Goal: Register for event/course

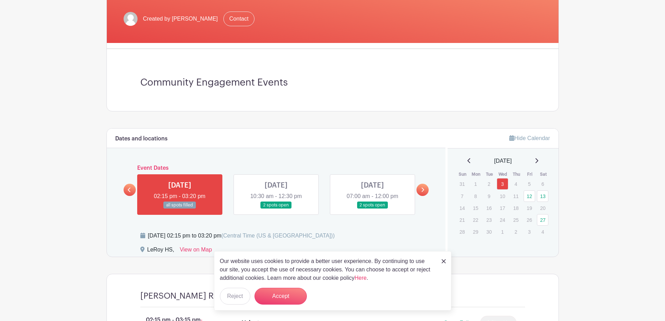
scroll to position [175, 0]
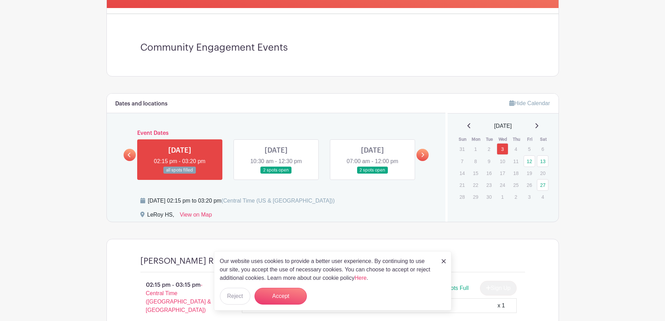
click at [423, 156] on icon at bounding box center [422, 154] width 3 height 5
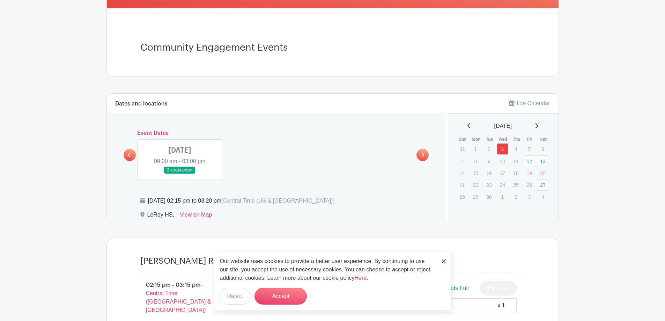
click at [126, 154] on link at bounding box center [130, 155] width 12 height 12
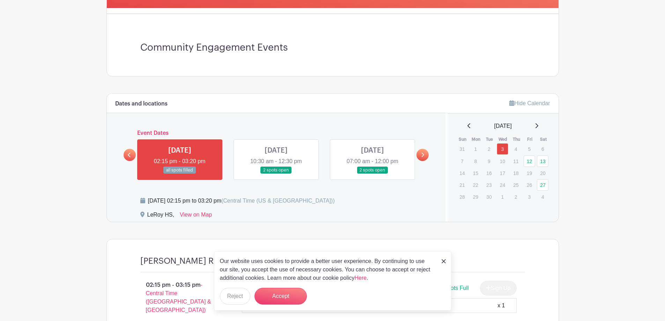
click at [124, 153] on link at bounding box center [130, 155] width 12 height 12
click at [443, 261] on img at bounding box center [444, 261] width 4 height 4
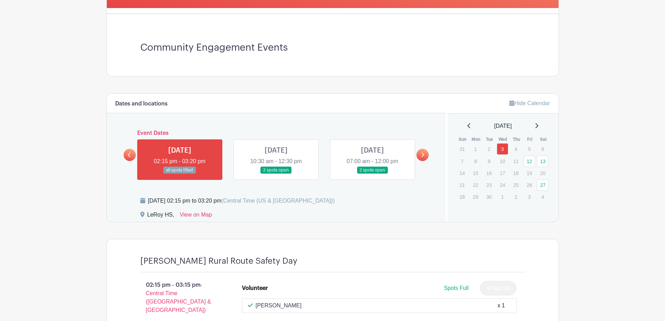
click at [276, 174] on link at bounding box center [276, 174] width 0 height 0
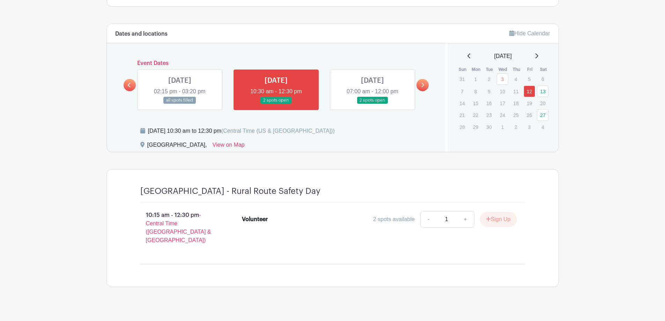
scroll to position [246, 0]
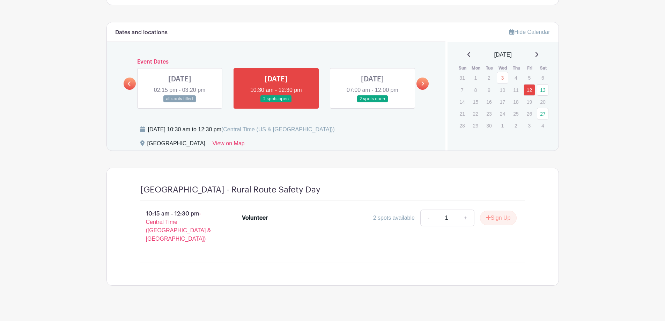
click at [372, 103] on link at bounding box center [372, 103] width 0 height 0
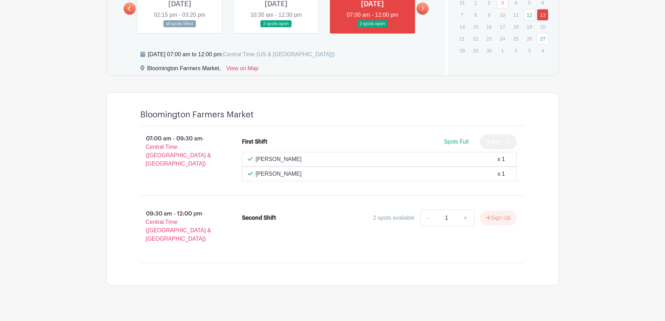
scroll to position [216, 0]
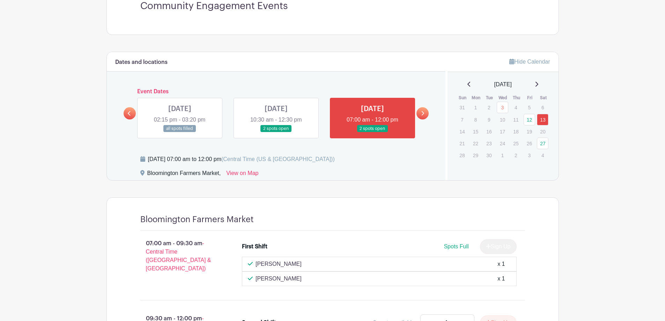
click at [424, 111] on icon at bounding box center [422, 113] width 3 height 5
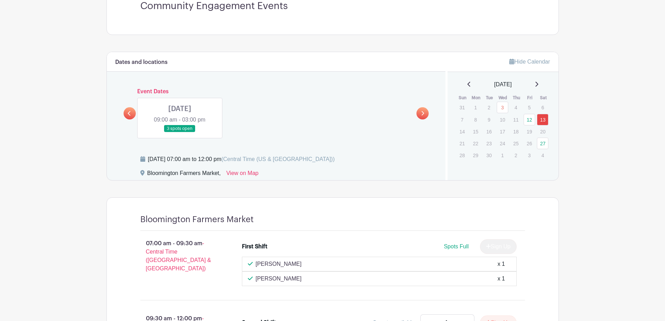
click at [180, 132] on link at bounding box center [180, 132] width 0 height 0
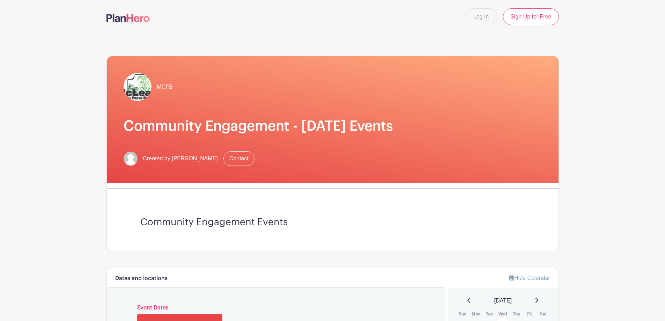
scroll to position [140, 0]
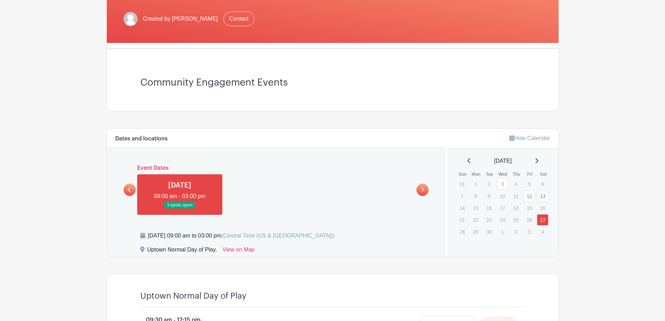
click at [127, 186] on link at bounding box center [130, 190] width 12 height 12
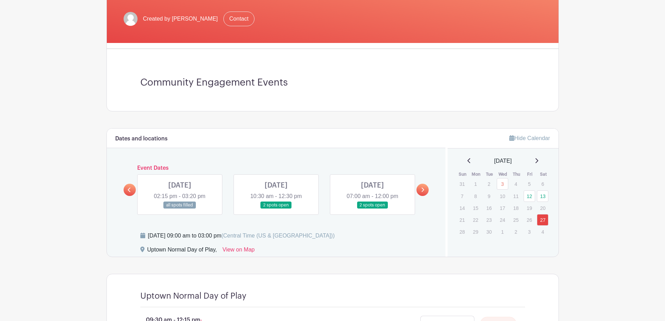
click at [276, 209] on link at bounding box center [276, 209] width 0 height 0
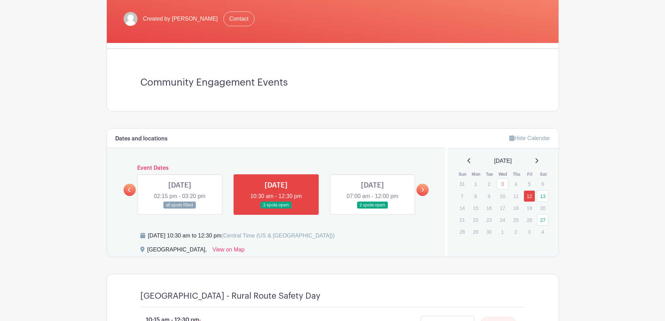
scroll to position [175, 0]
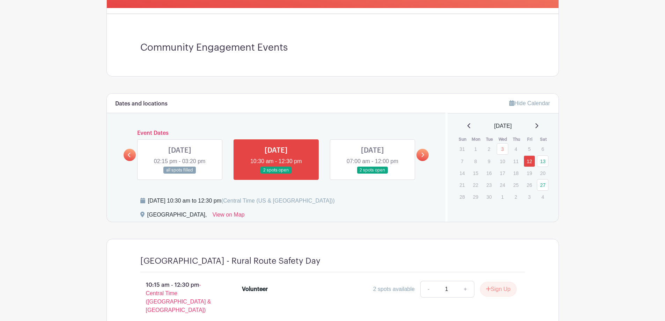
click at [276, 174] on link at bounding box center [276, 174] width 0 height 0
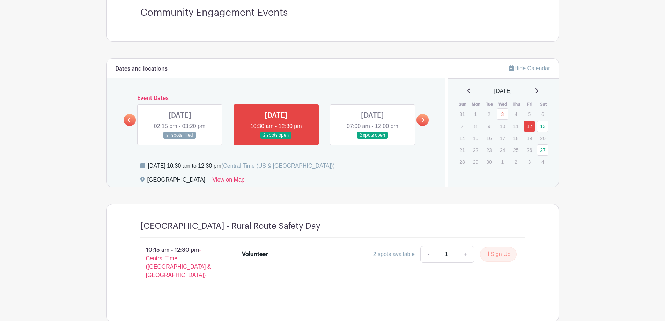
scroll to position [244, 0]
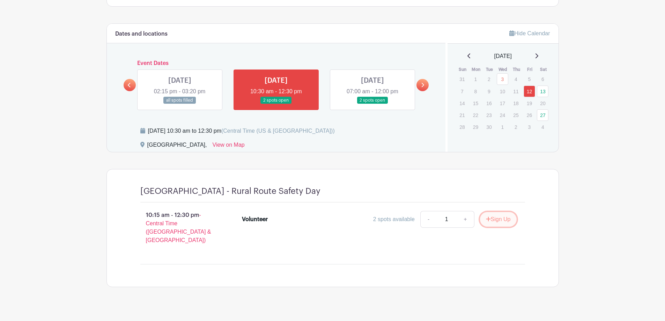
click at [496, 220] on button "Sign Up" at bounding box center [498, 219] width 37 height 15
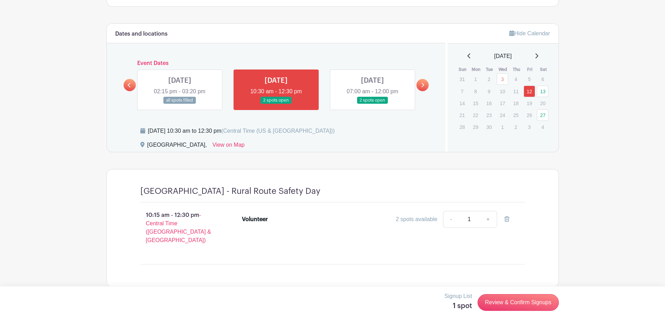
scroll to position [246, 0]
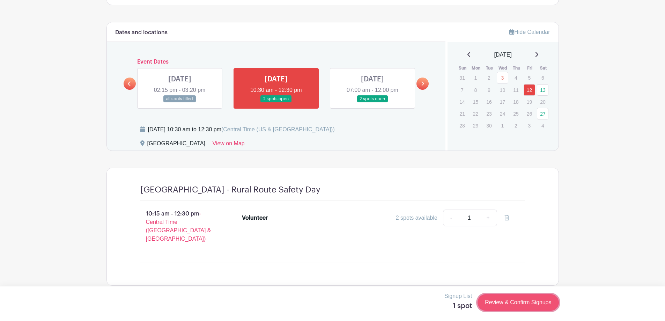
click at [505, 298] on link "Review & Confirm Signups" at bounding box center [518, 302] width 81 height 17
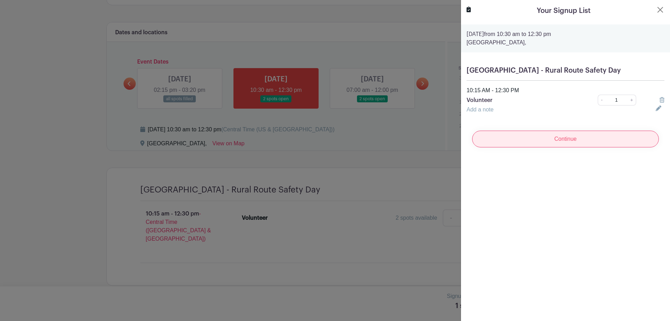
click at [566, 139] on input "Continue" at bounding box center [565, 139] width 187 height 17
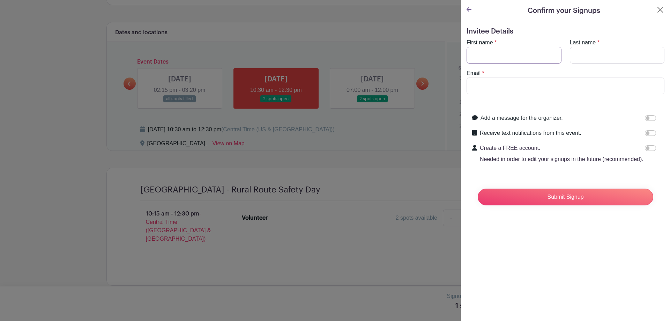
click at [492, 56] on input "First name" at bounding box center [514, 55] width 95 height 17
type input "[PERSON_NAME]"
type input "[PERSON_NAME][EMAIL_ADDRESS][PERSON_NAME][DOMAIN_NAME]"
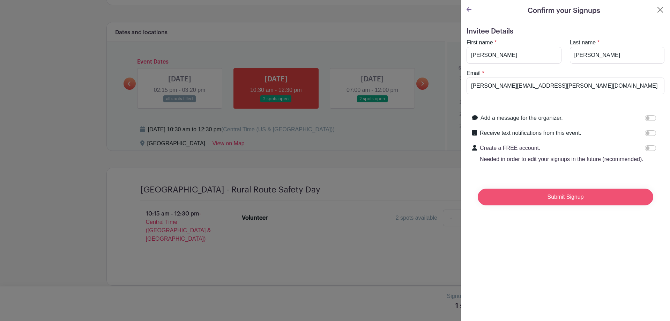
click at [567, 205] on input "Submit Signup" at bounding box center [566, 197] width 176 height 17
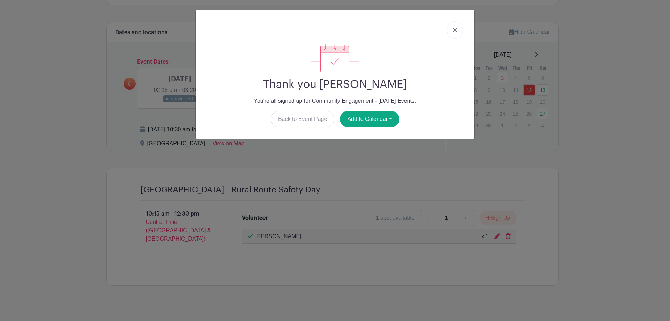
click at [452, 31] on link at bounding box center [455, 29] width 16 height 17
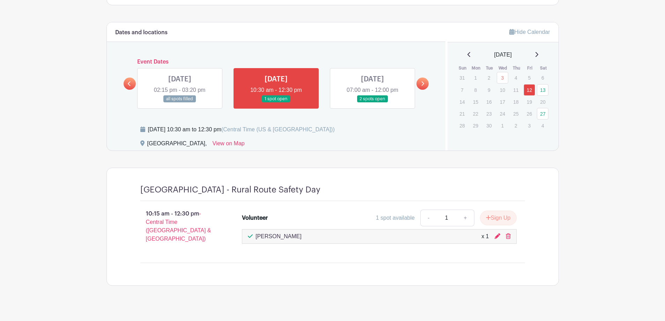
click at [424, 84] on icon at bounding box center [422, 83] width 3 height 5
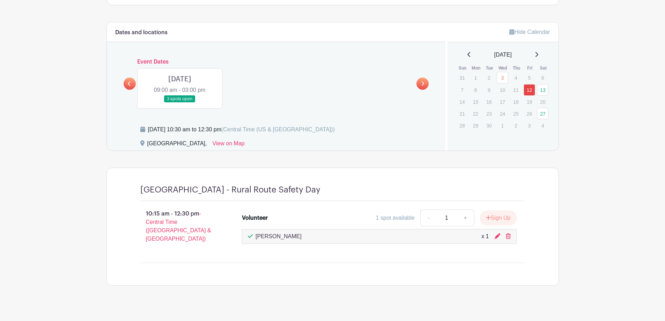
click at [180, 103] on link at bounding box center [180, 103] width 0 height 0
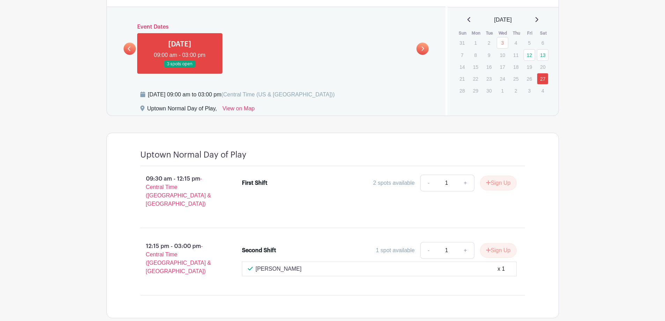
scroll to position [246, 0]
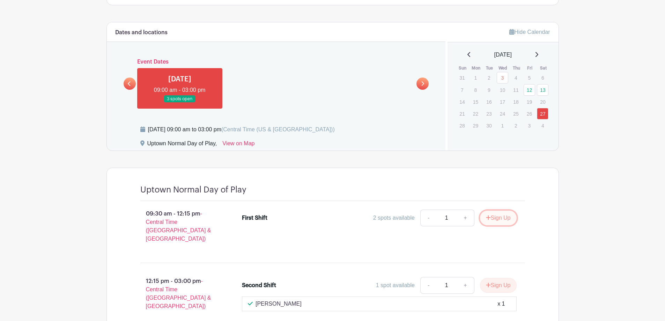
click at [495, 217] on button "Sign Up" at bounding box center [498, 218] width 37 height 15
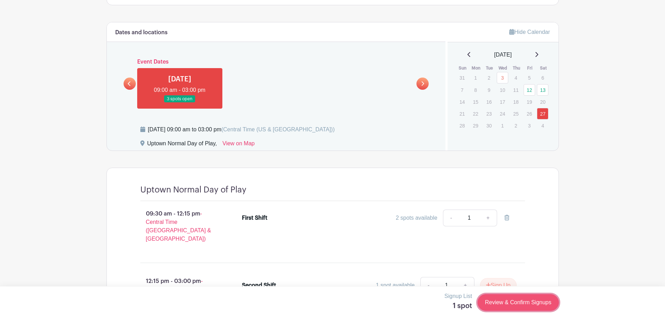
click at [517, 302] on link "Review & Confirm Signups" at bounding box center [518, 302] width 81 height 17
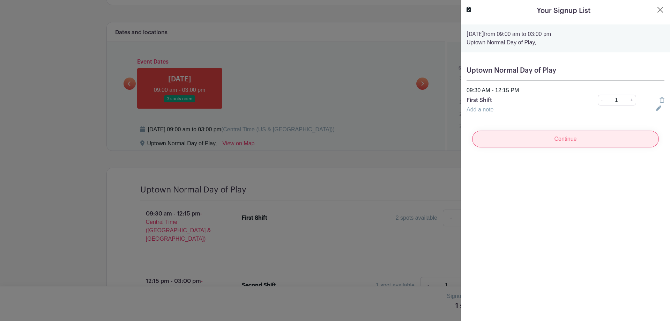
click at [536, 138] on input "Continue" at bounding box center [565, 139] width 187 height 17
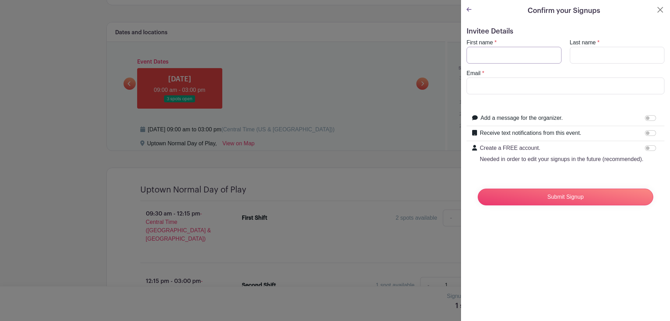
click at [484, 58] on input "First name" at bounding box center [514, 55] width 95 height 17
type input "[PERSON_NAME]"
type input "[PERSON_NAME][EMAIL_ADDRESS][PERSON_NAME][DOMAIN_NAME]"
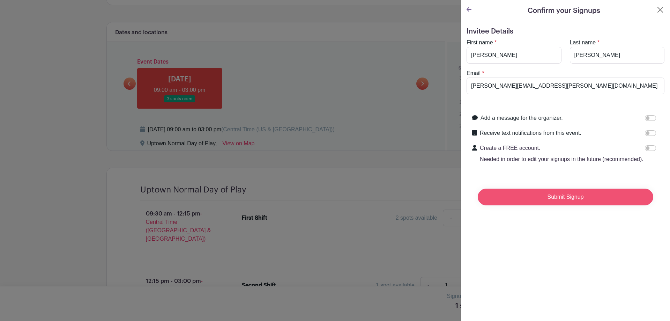
click at [565, 200] on input "Submit Signup" at bounding box center [566, 197] width 176 height 17
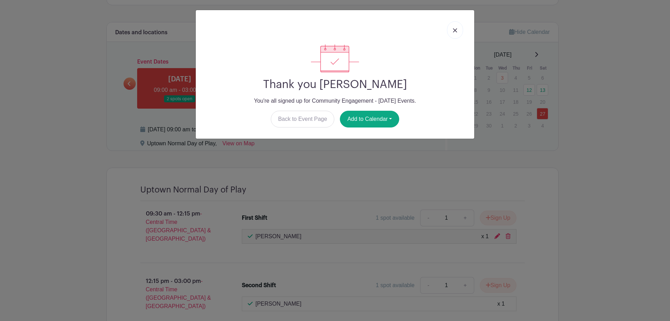
click at [453, 30] on img at bounding box center [455, 30] width 4 height 4
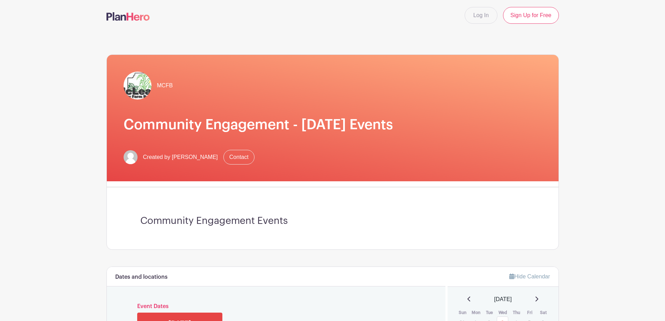
scroll to position [71, 0]
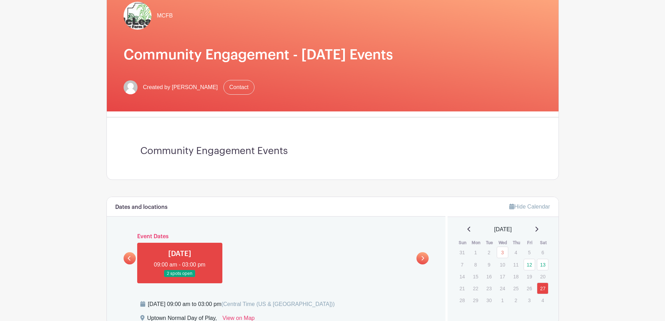
click at [131, 257] on icon at bounding box center [129, 258] width 3 height 5
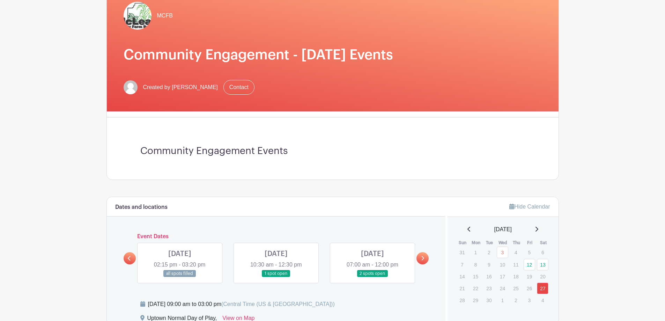
click at [276, 277] on link at bounding box center [276, 277] width 0 height 0
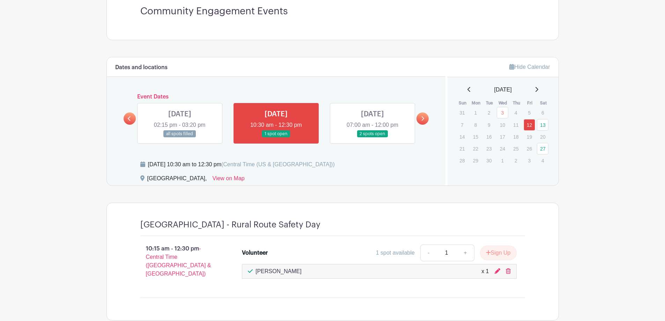
scroll to position [246, 0]
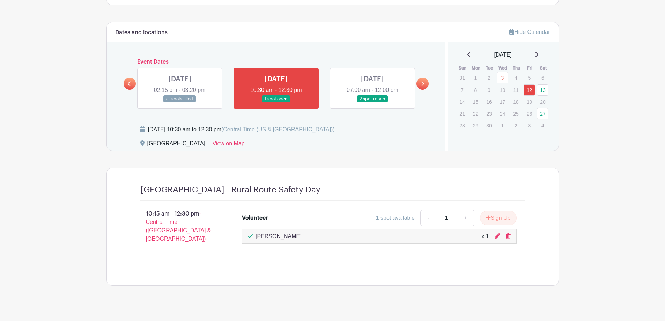
click at [372, 103] on link at bounding box center [372, 103] width 0 height 0
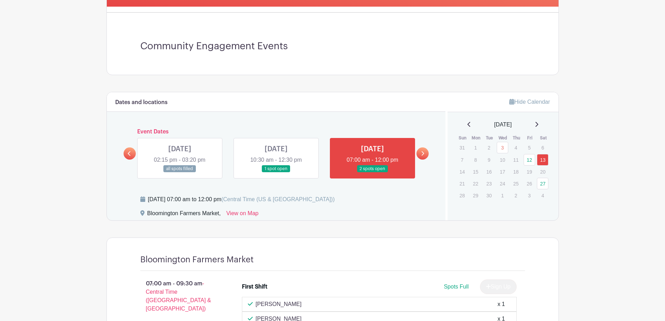
scroll to position [141, 0]
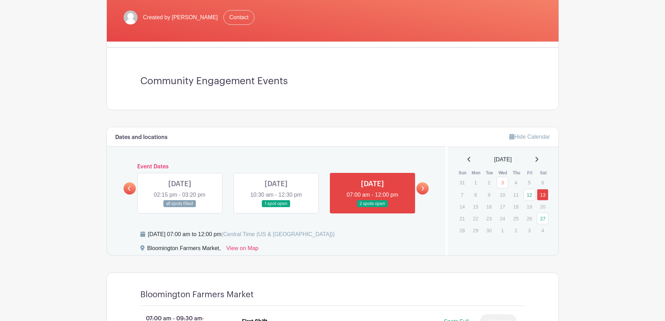
click at [428, 184] on div at bounding box center [422, 188] width 12 height 12
click at [422, 187] on icon at bounding box center [423, 188] width 3 height 5
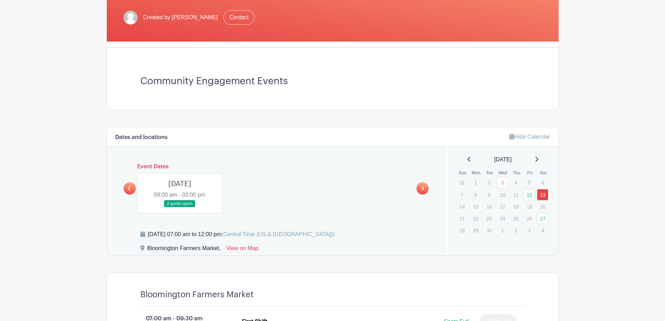
click at [180, 207] on link at bounding box center [180, 207] width 0 height 0
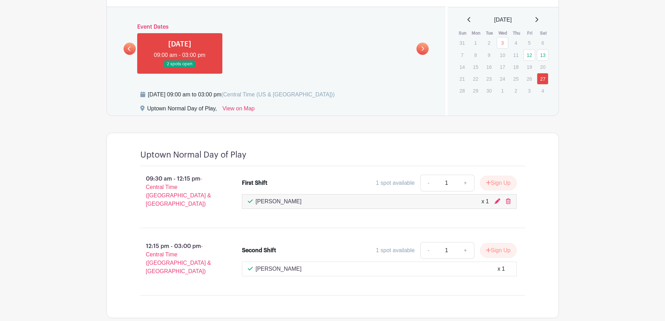
scroll to position [106, 0]
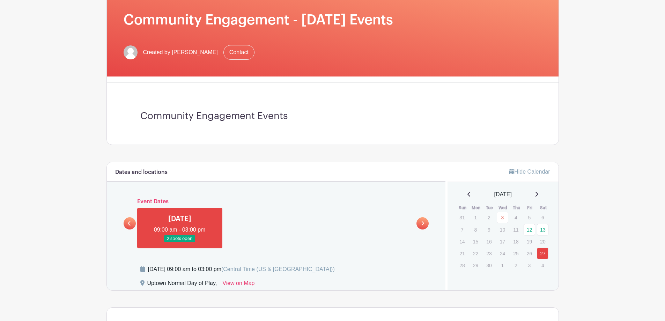
click at [130, 220] on link at bounding box center [130, 223] width 12 height 12
